Goal: Transaction & Acquisition: Purchase product/service

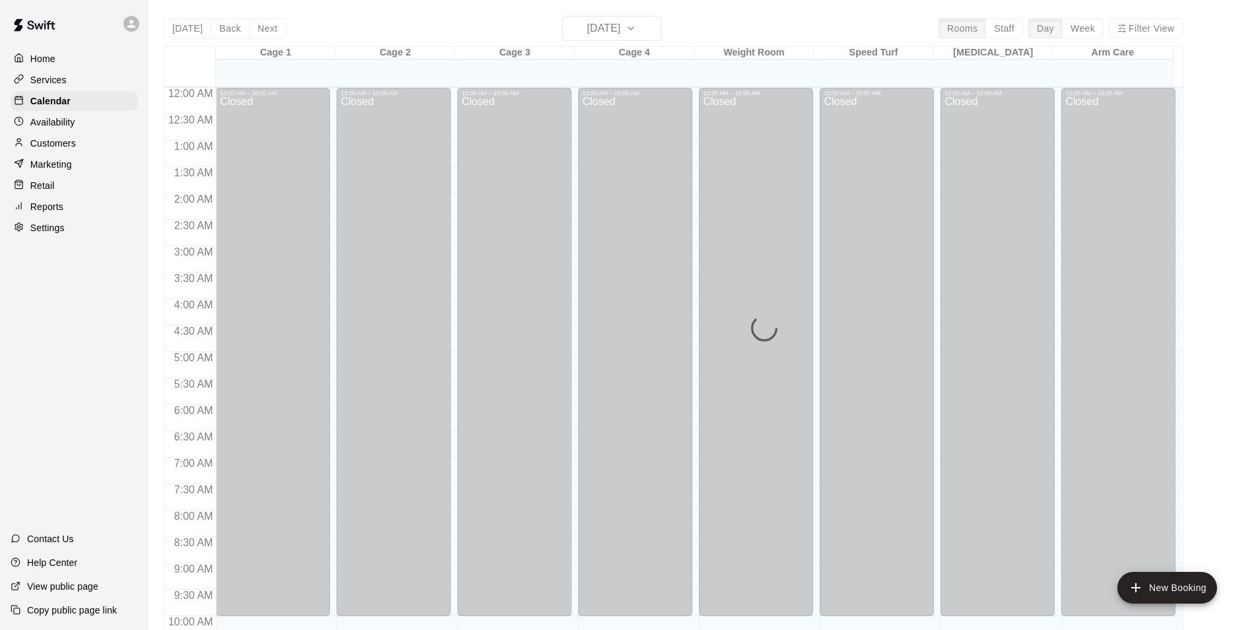
scroll to position [671, 0]
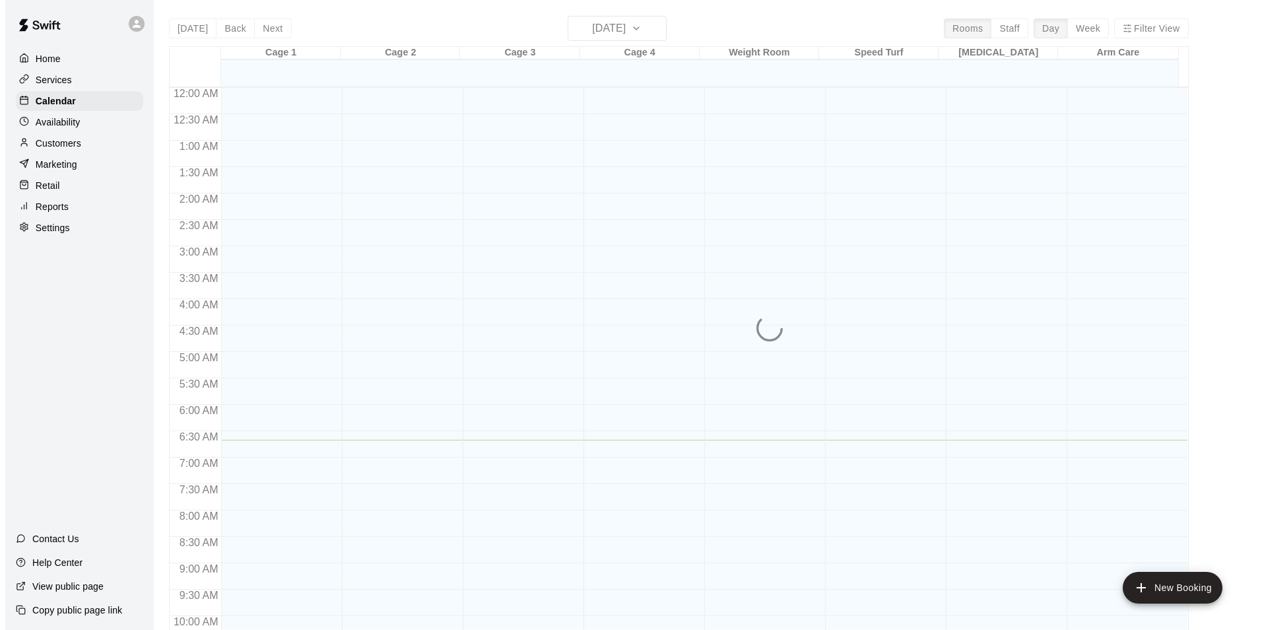
scroll to position [352, 0]
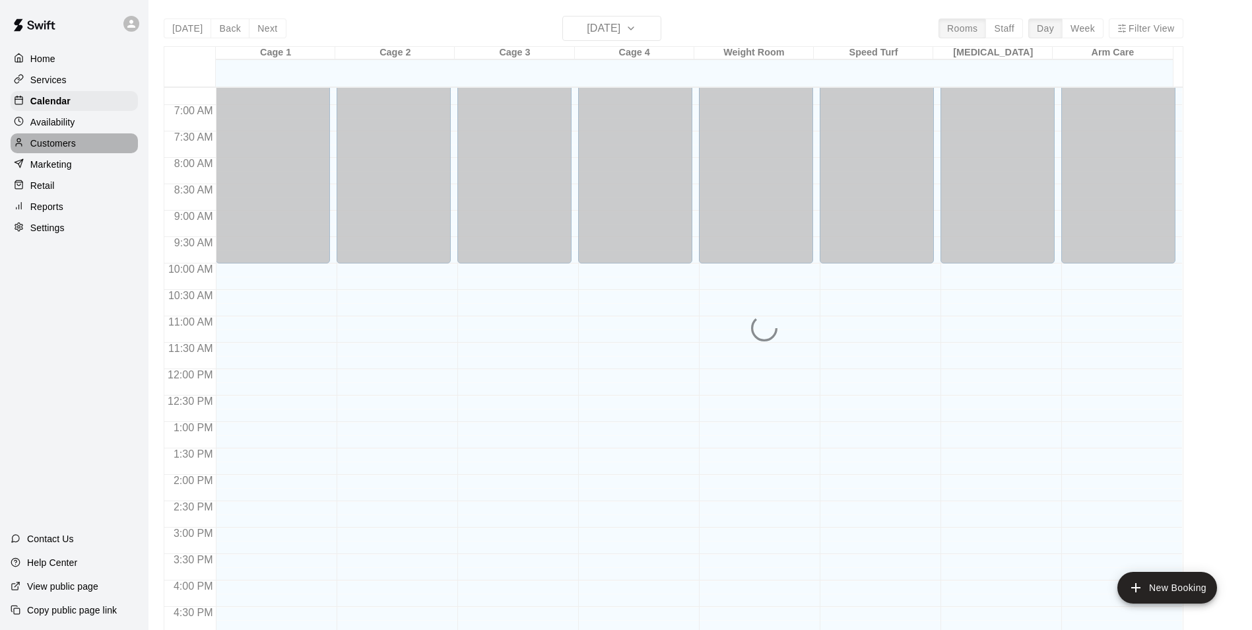
click at [76, 147] on p "Customers" at bounding box center [53, 143] width 46 height 13
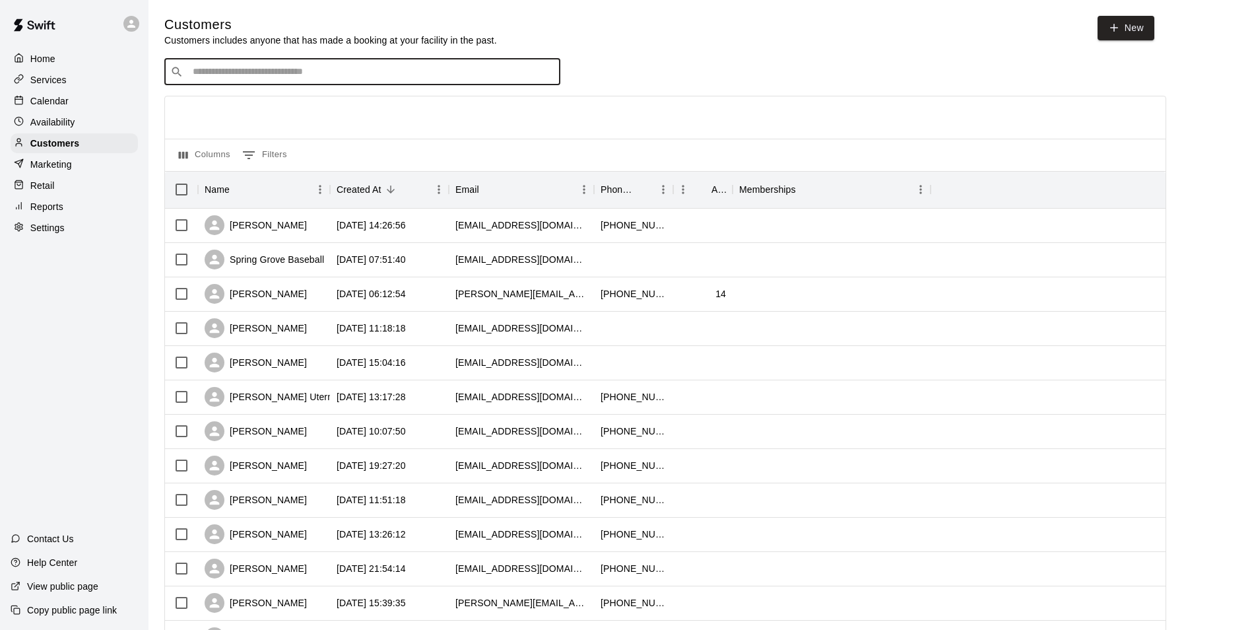
click at [306, 73] on input "Search customers by name or email" at bounding box center [372, 71] width 366 height 13
type input "*****"
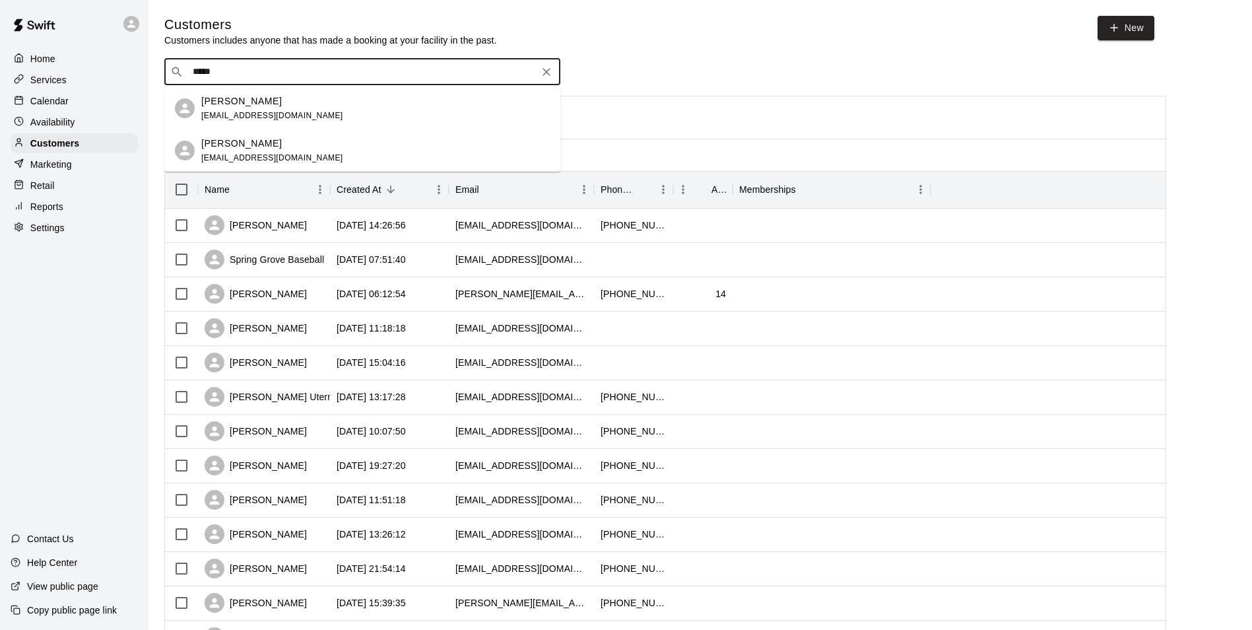
click at [305, 110] on div "Bryan Egolf begolf25@gmail.com" at bounding box center [375, 108] width 348 height 28
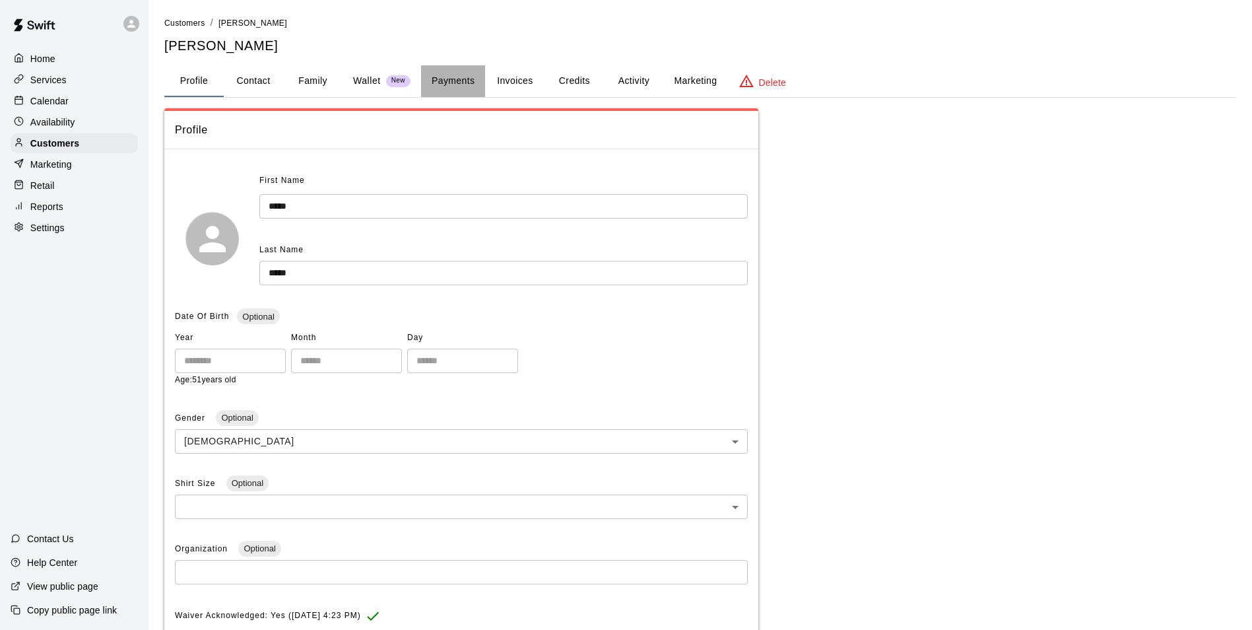
click at [453, 82] on button "Payments" at bounding box center [453, 81] width 64 height 32
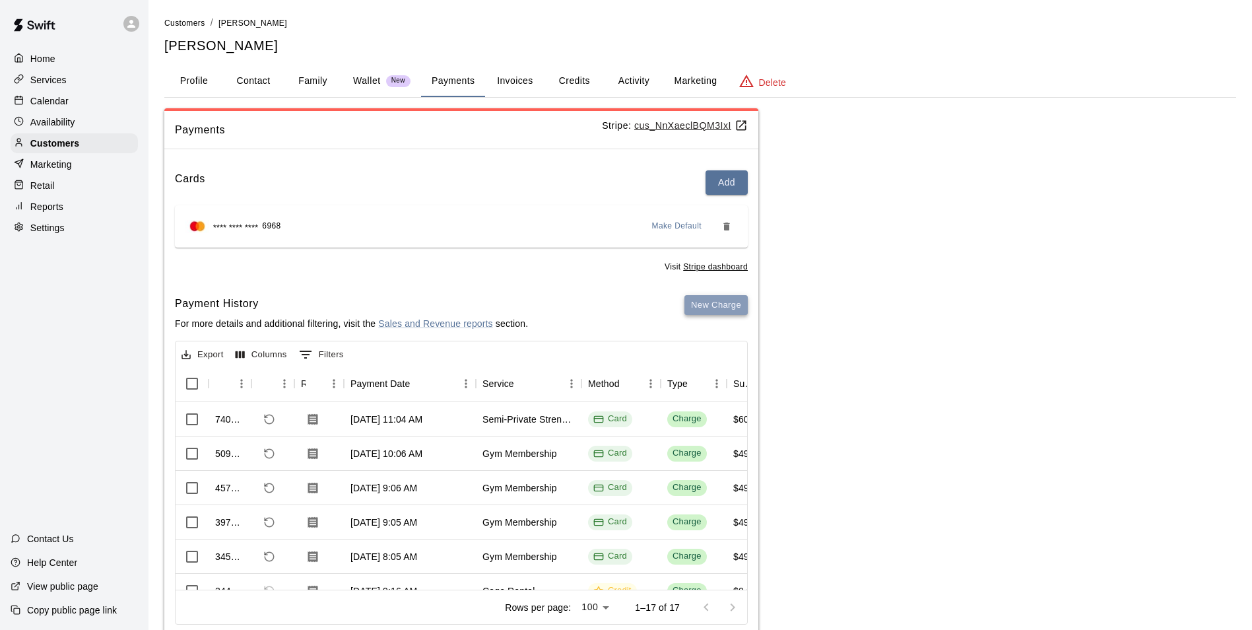
click at [723, 299] on button "New Charge" at bounding box center [715, 305] width 63 height 20
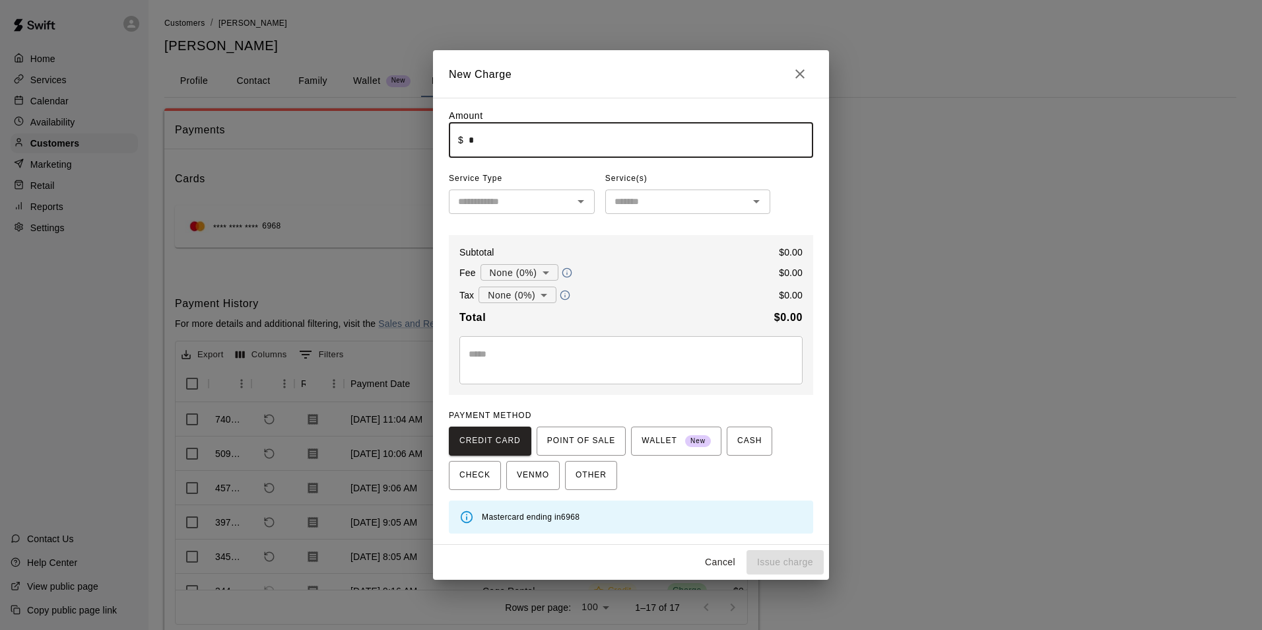
click at [477, 145] on input "*" at bounding box center [641, 140] width 345 height 35
type input "*****"
click at [507, 198] on input "text" at bounding box center [511, 201] width 116 height 16
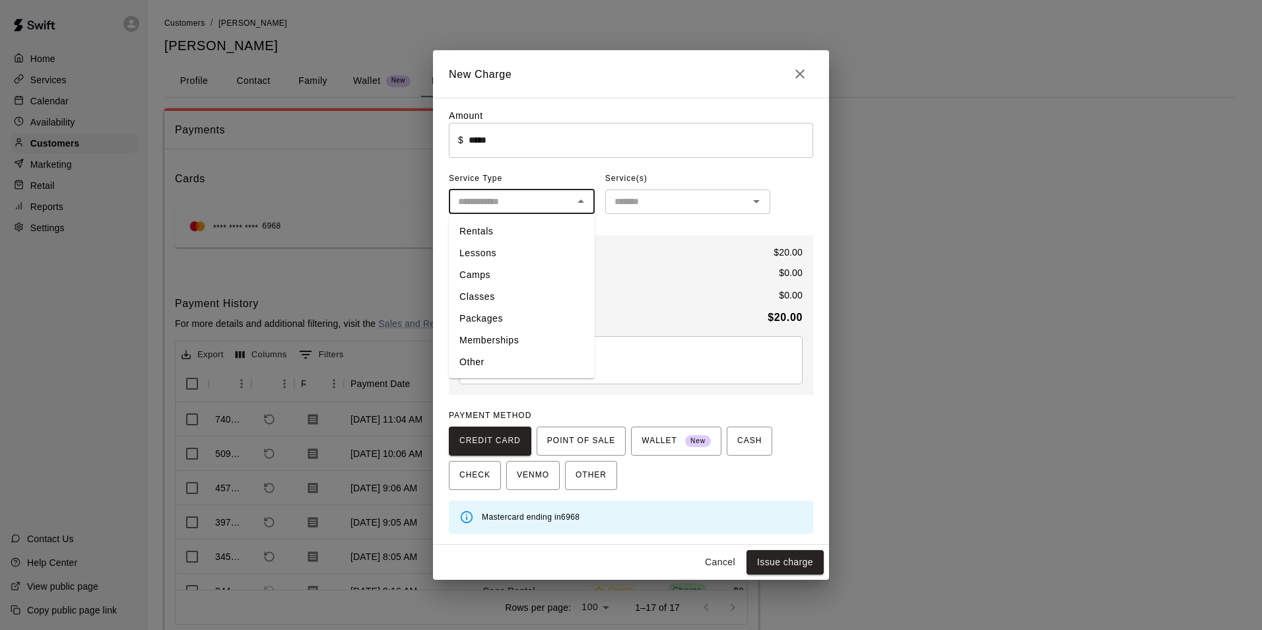
click at [502, 292] on li "Classes" at bounding box center [522, 297] width 146 height 22
type input "*******"
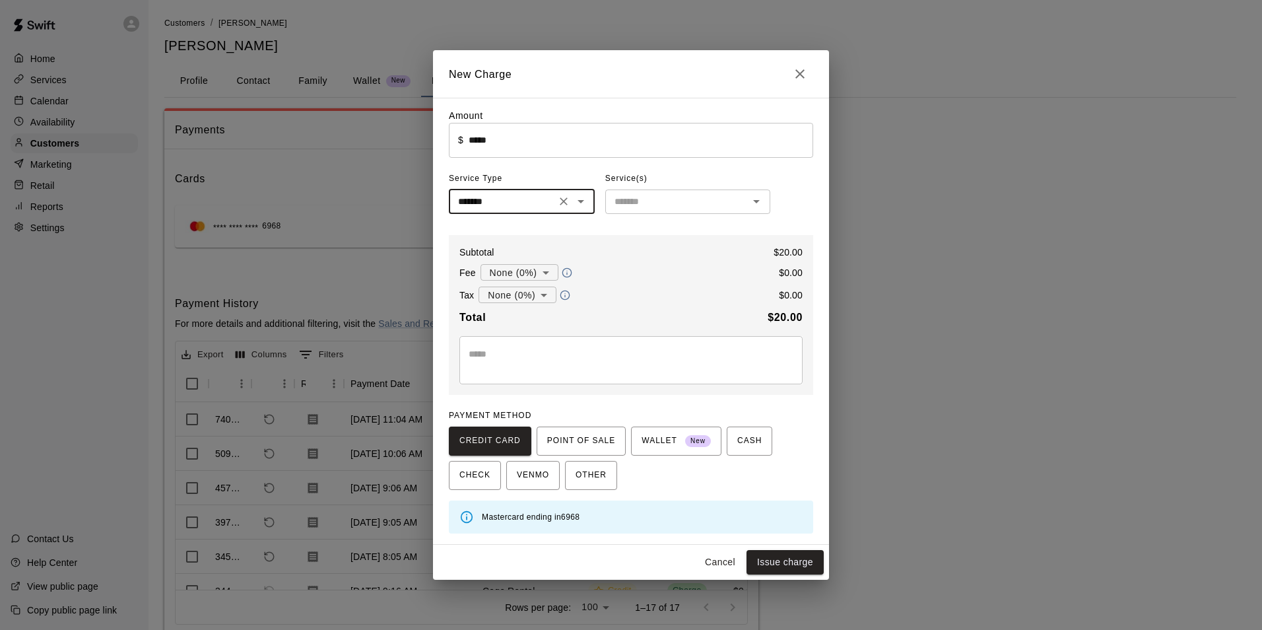
click at [659, 203] on input "text" at bounding box center [676, 201] width 135 height 16
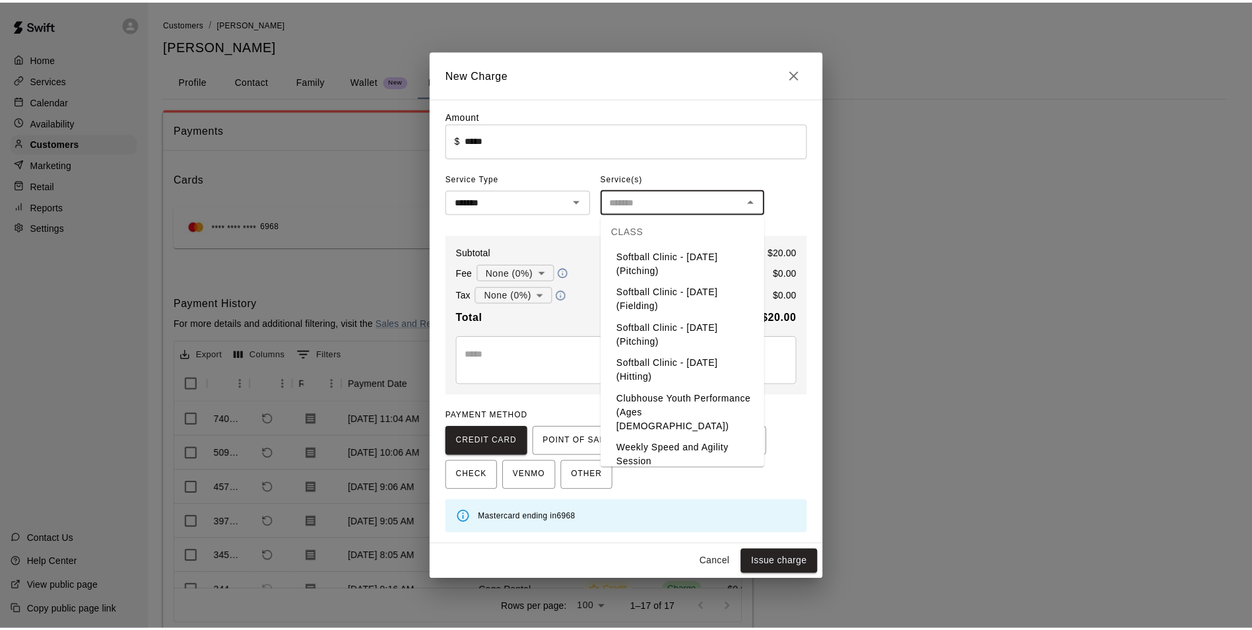
scroll to position [546, 0]
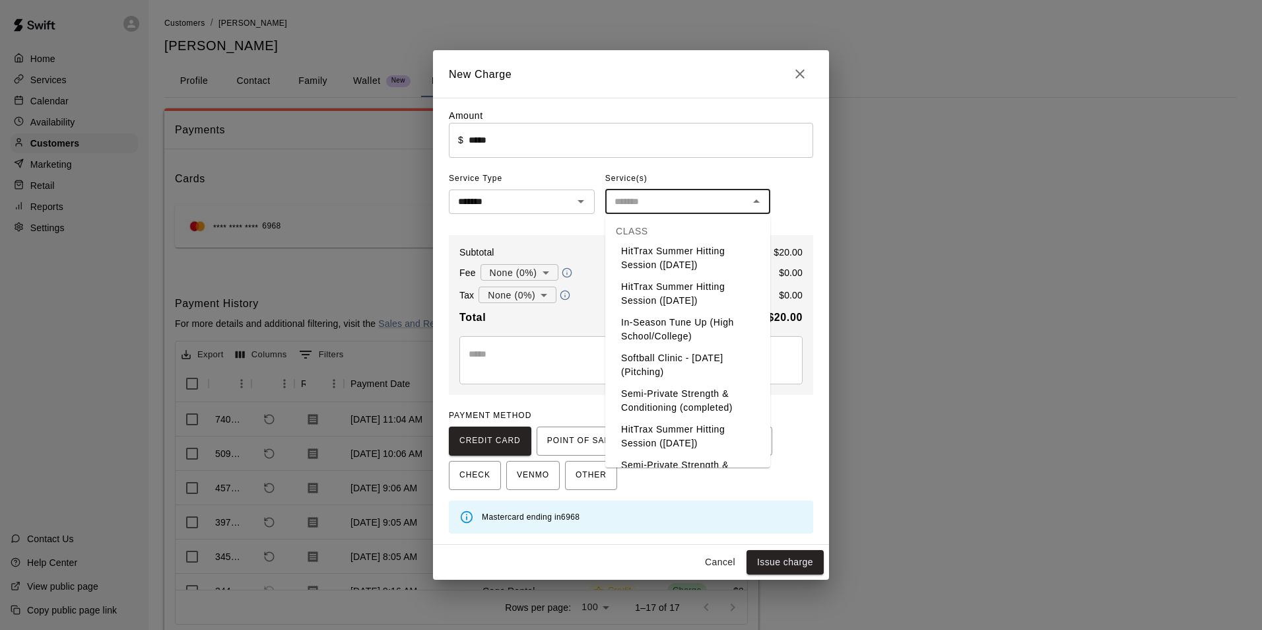
click at [662, 454] on li "Semi-Private Strength & Conditioning" at bounding box center [687, 472] width 165 height 36
type input "**********"
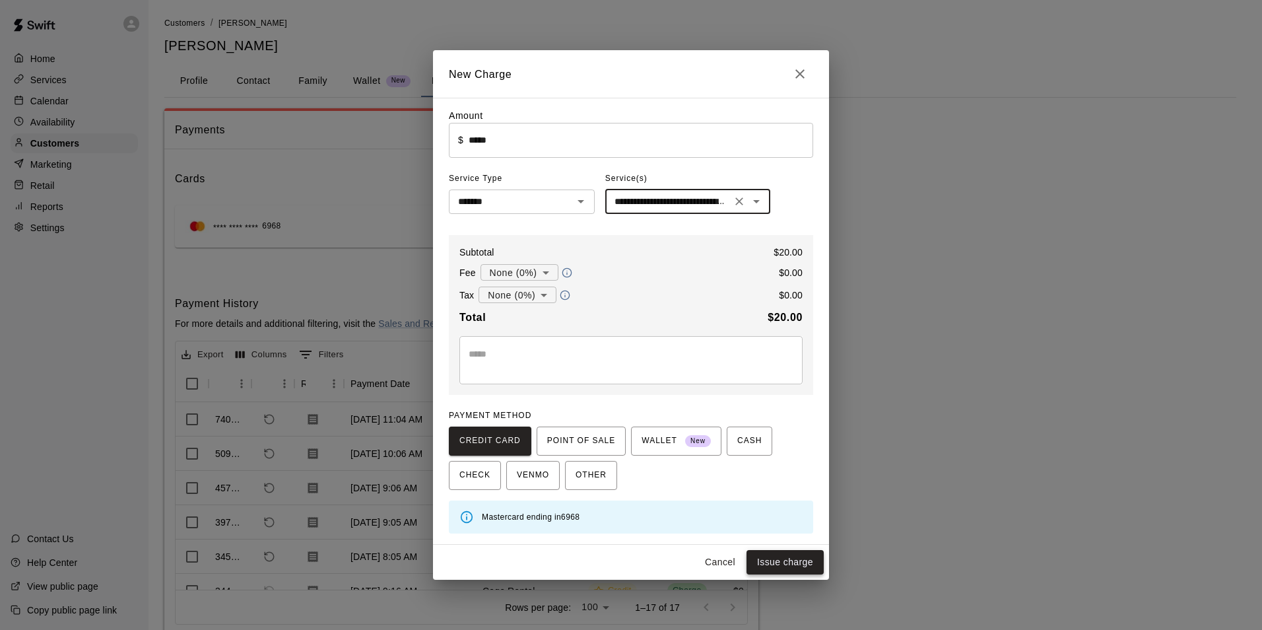
click at [783, 565] on button "Issue charge" at bounding box center [784, 562] width 77 height 24
type input "*"
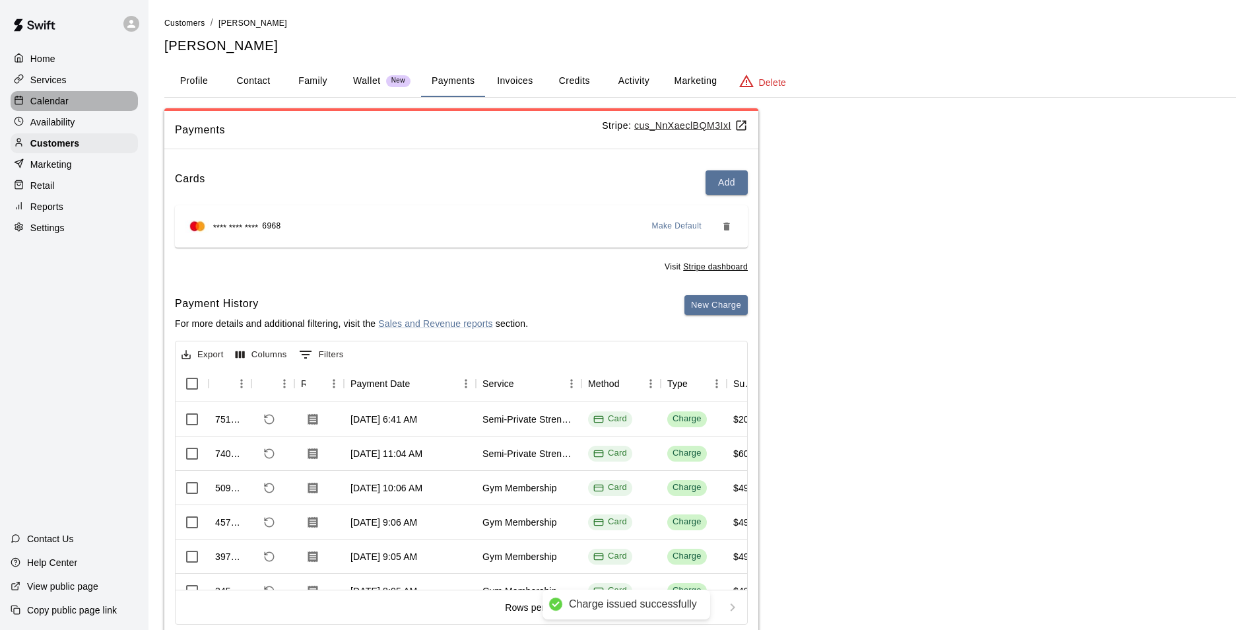
click at [48, 100] on p "Calendar" at bounding box center [49, 100] width 38 height 13
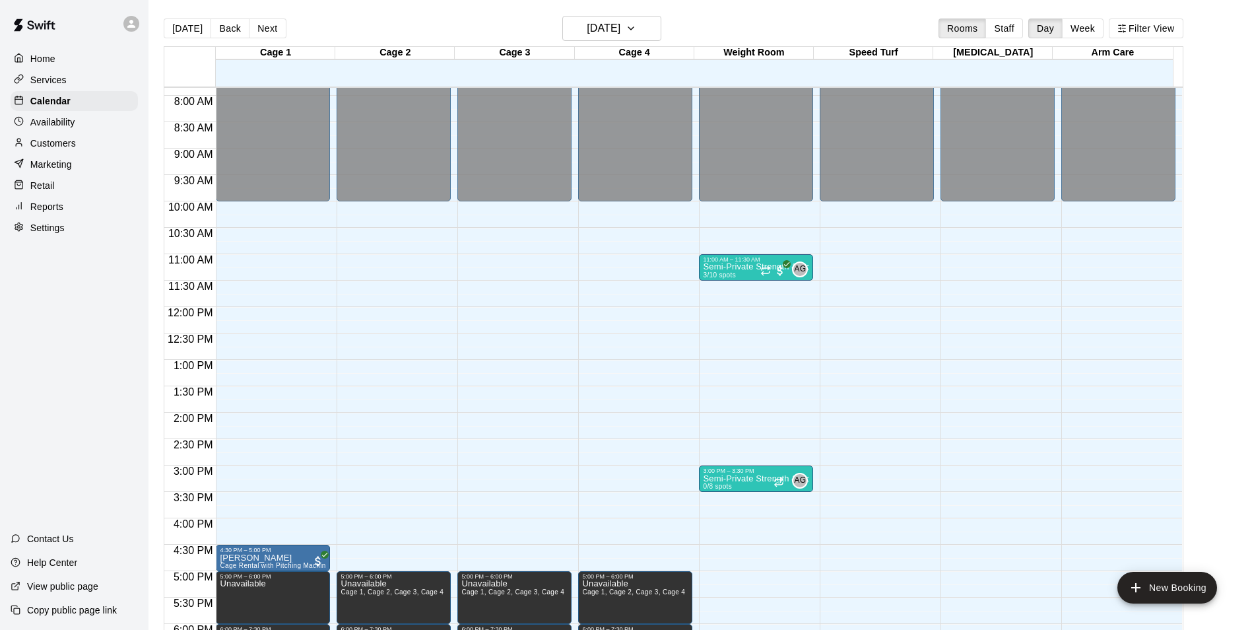
scroll to position [485, 0]
